Goal: Task Accomplishment & Management: Manage account settings

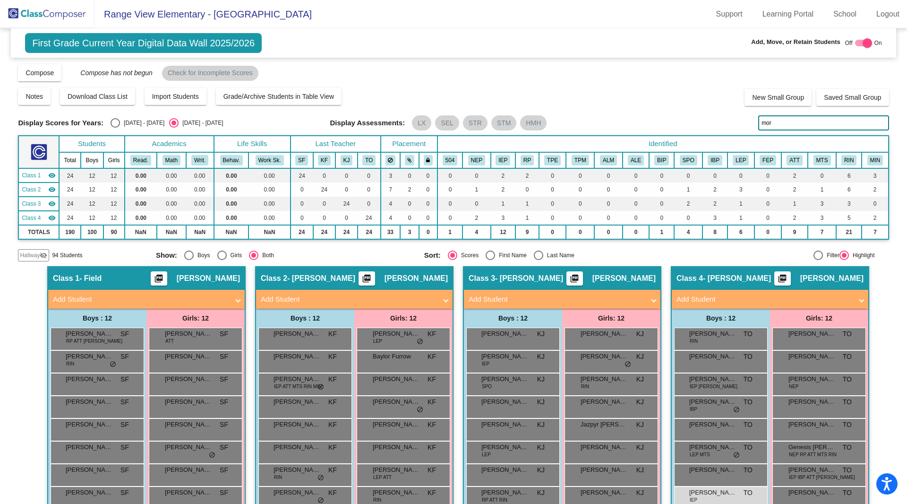
drag, startPoint x: 770, startPoint y: 123, endPoint x: 743, endPoint y: 119, distance: 27.2
click at [743, 120] on div "Display Scores for Years: [DATE] - [DATE] [DATE] - [DATE] Display Assessments: …" at bounding box center [453, 122] width 871 height 15
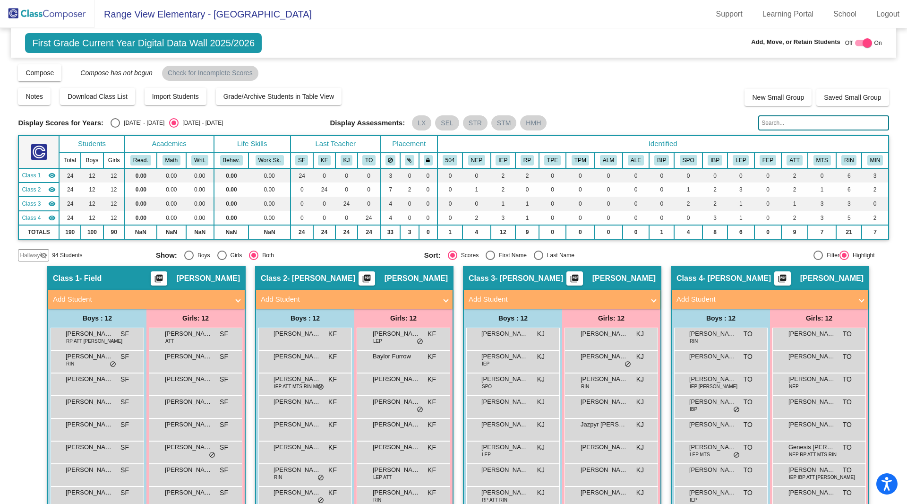
click at [372, 82] on div "Display Scores for Years: [DATE] - [DATE] [DATE] - [DATE] Grade/Archive Student…" at bounding box center [453, 162] width 871 height 198
click at [63, 11] on img at bounding box center [47, 14] width 94 height 28
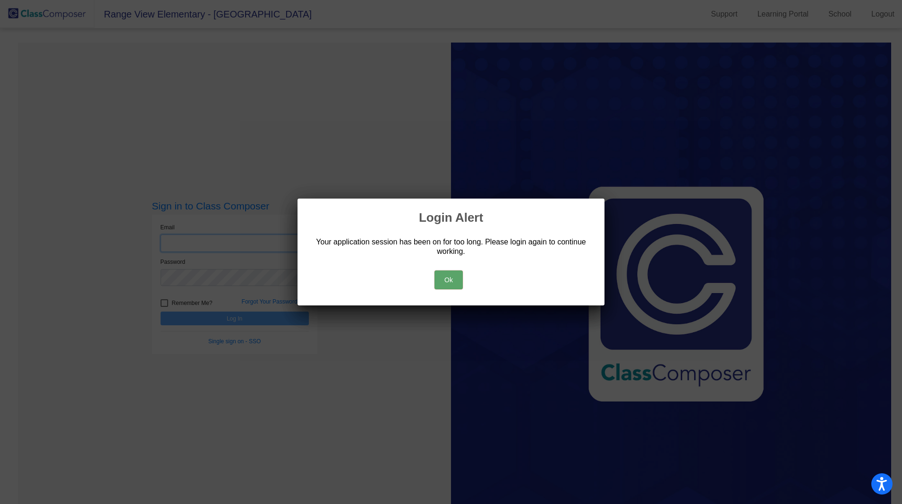
type input "[PERSON_NAME][EMAIL_ADDRESS][PERSON_NAME][DOMAIN_NAME]"
click at [449, 281] on button "Ok" at bounding box center [449, 279] width 28 height 19
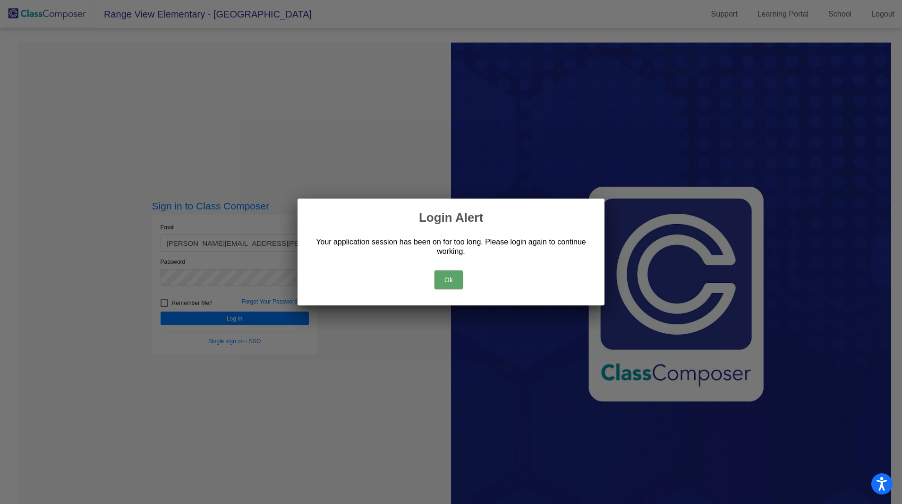
click at [449, 281] on button "Ok" at bounding box center [449, 279] width 28 height 19
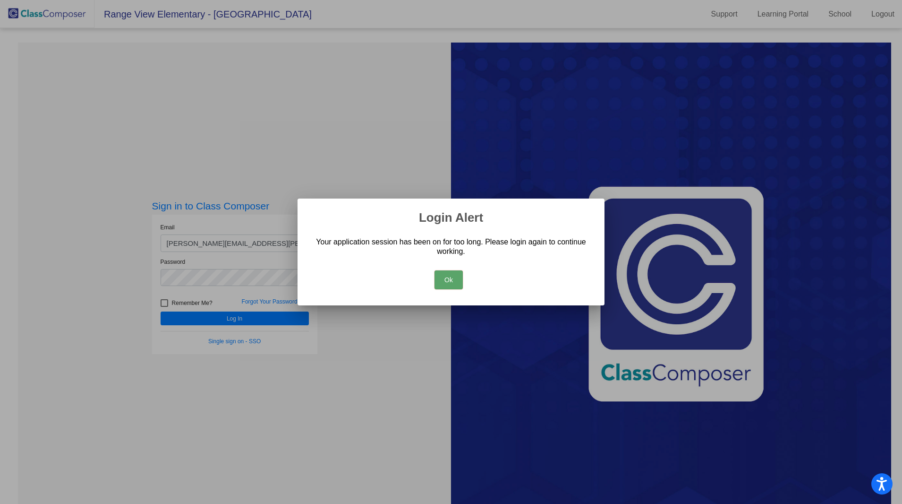
click at [449, 281] on button "Ok" at bounding box center [449, 279] width 28 height 19
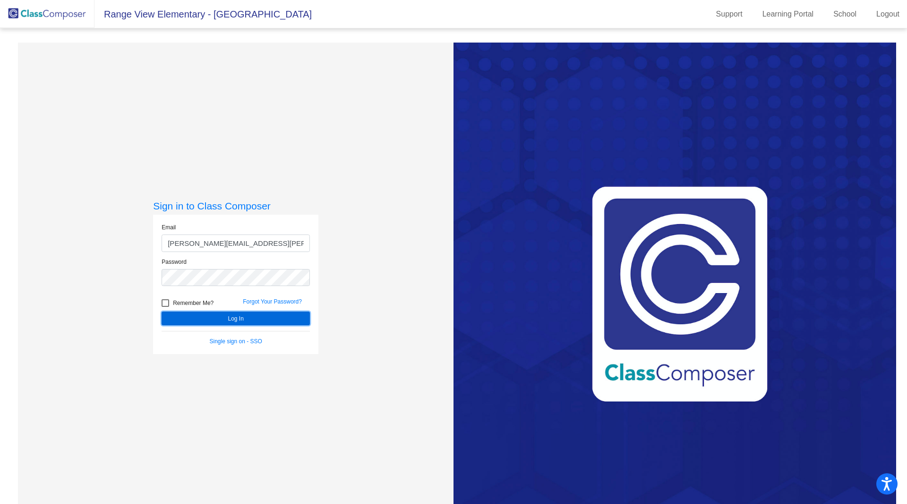
click at [228, 322] on button "Log In" at bounding box center [236, 318] width 148 height 14
